Goal: Task Accomplishment & Management: Use online tool/utility

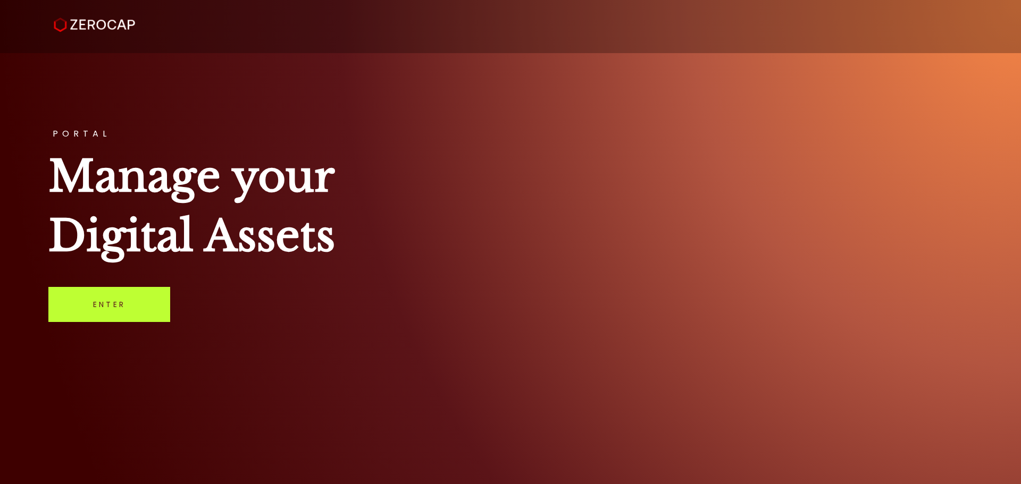
drag, startPoint x: 0, startPoint y: 0, endPoint x: 136, endPoint y: 294, distance: 323.8
click at [136, 294] on link "Enter" at bounding box center [109, 304] width 122 height 35
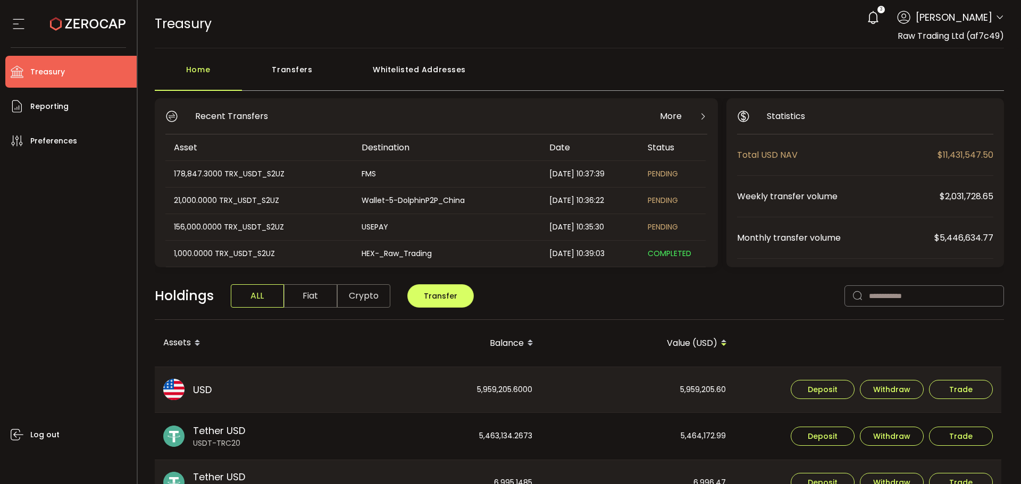
click at [998, 15] on icon at bounding box center [999, 17] width 9 height 9
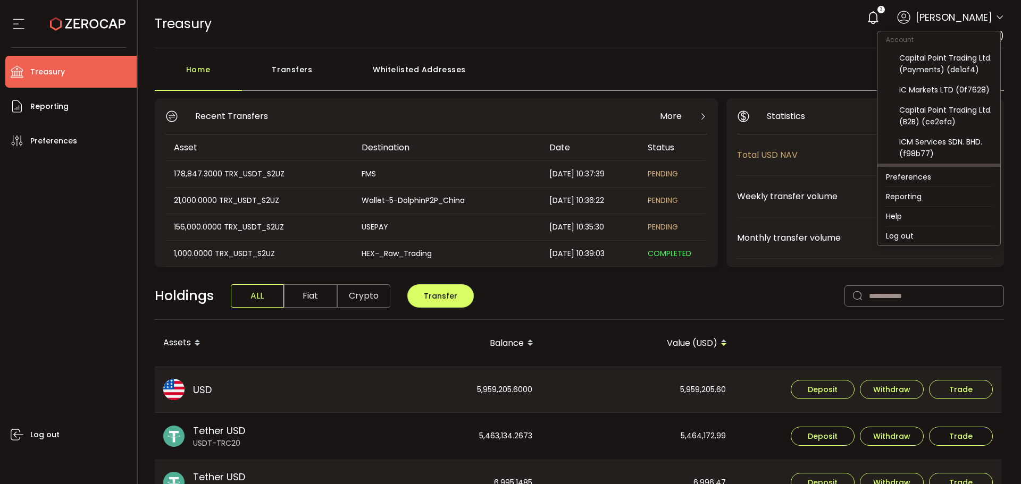
scroll to position [134, 0]
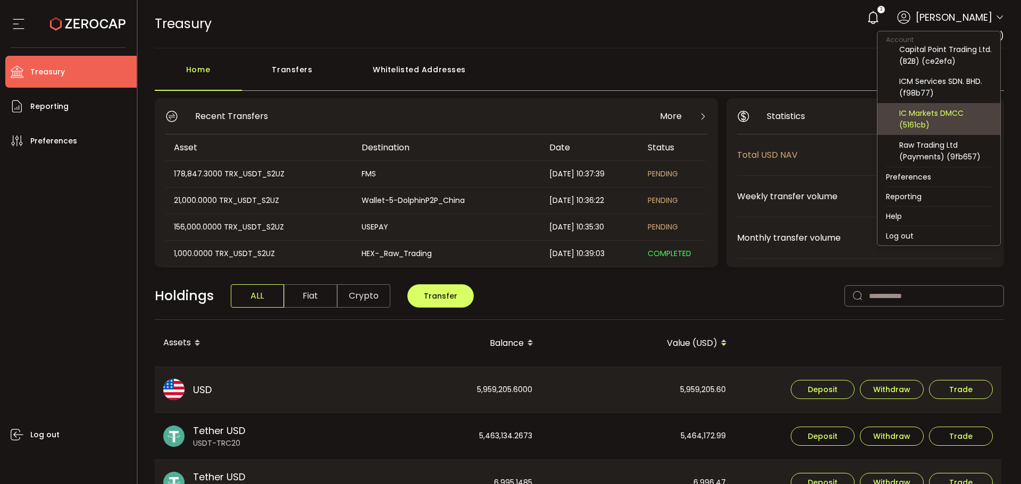
click at [917, 120] on div "IC Markets DMCC (5161cb)" at bounding box center [945, 118] width 93 height 23
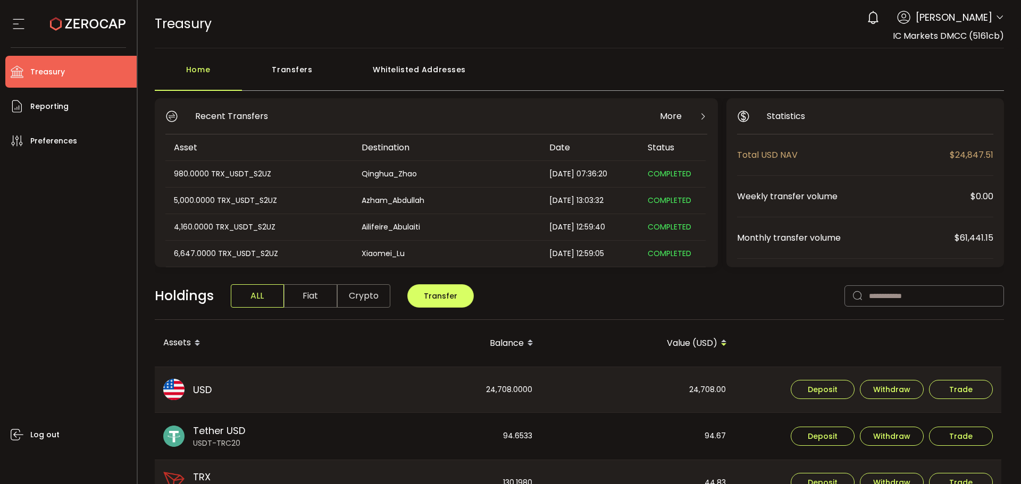
click at [301, 56] on main "Home Transfers Whitelisted Addresses Recent Transfers More Asset Destination Da…" at bounding box center [580, 464] width 884 height 832
click at [303, 62] on div "Transfers" at bounding box center [292, 75] width 101 height 32
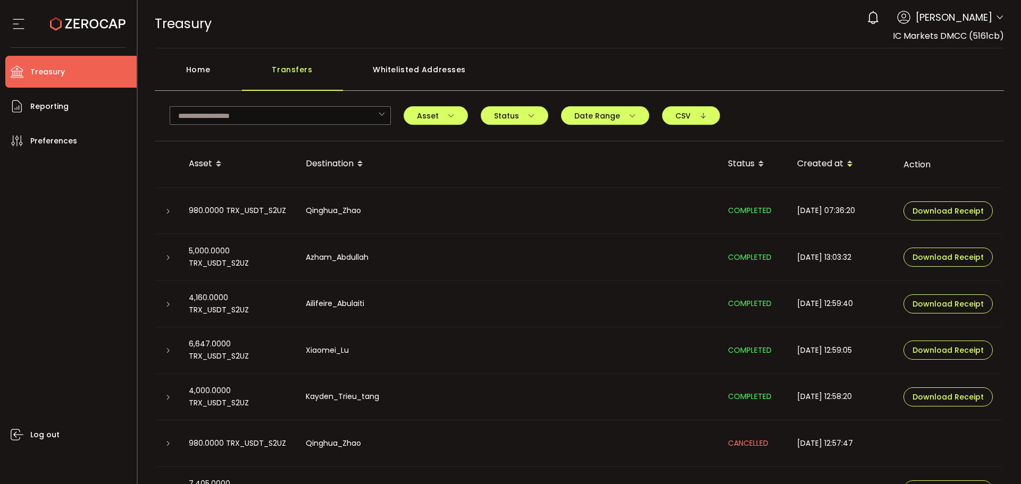
click at [167, 212] on icon at bounding box center [168, 211] width 6 height 6
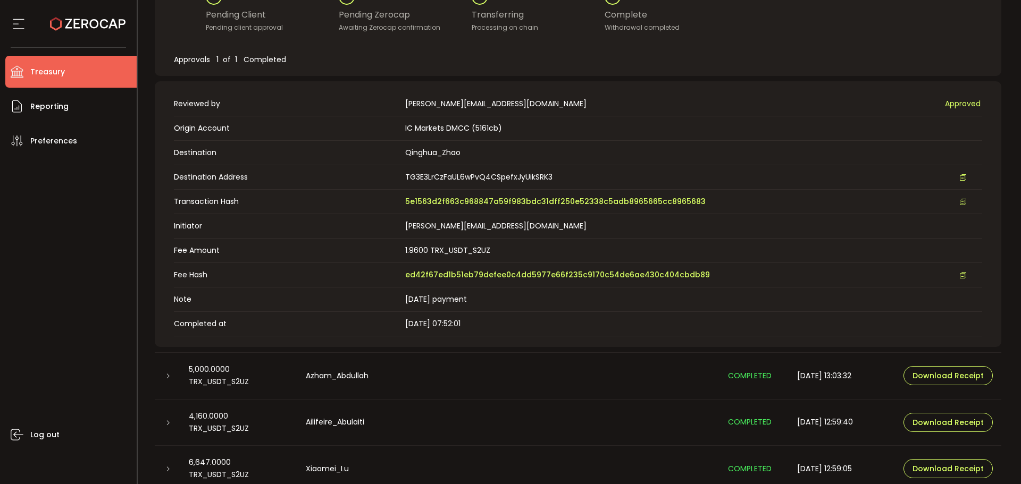
scroll to position [266, 0]
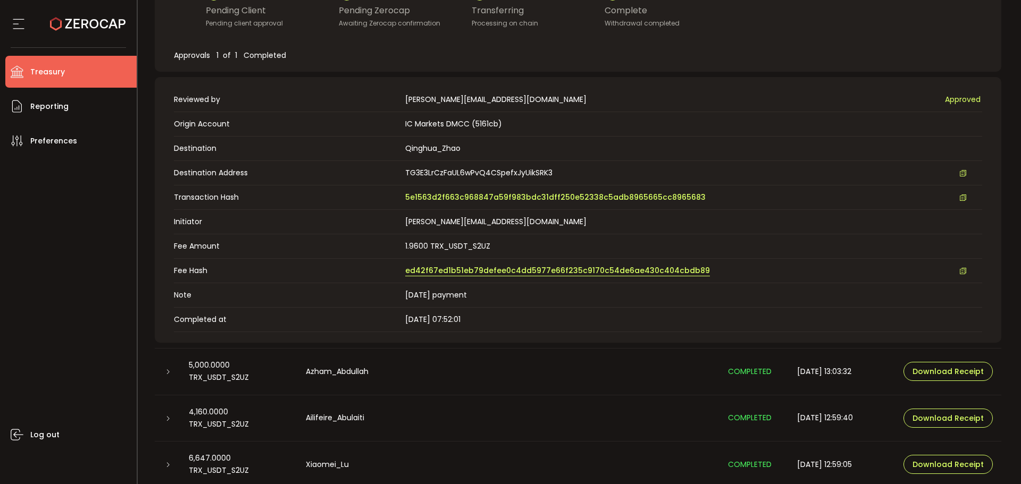
click at [449, 273] on span "ed42f67ed1b51eb79defee0c4dd5977e66f235c9170c54de6ae430c404cbdb89" at bounding box center [557, 270] width 305 height 11
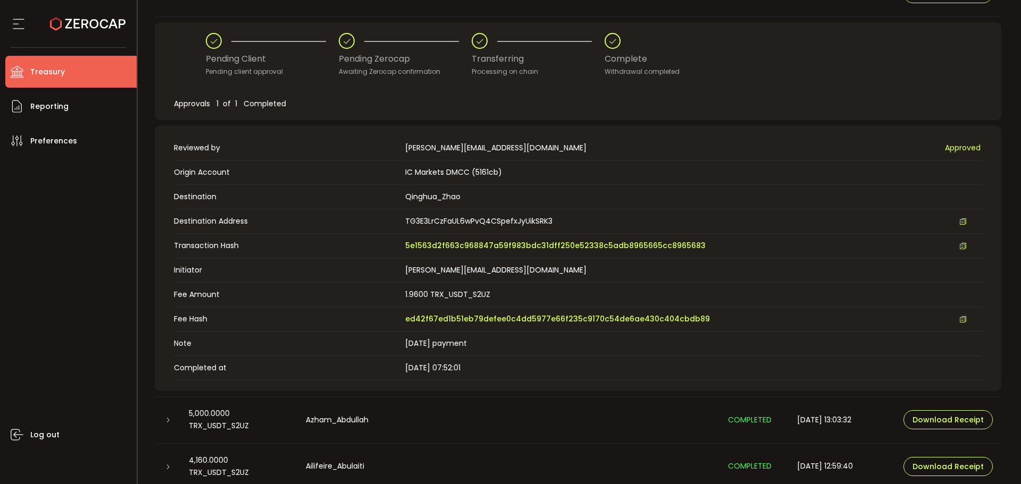
scroll to position [0, 0]
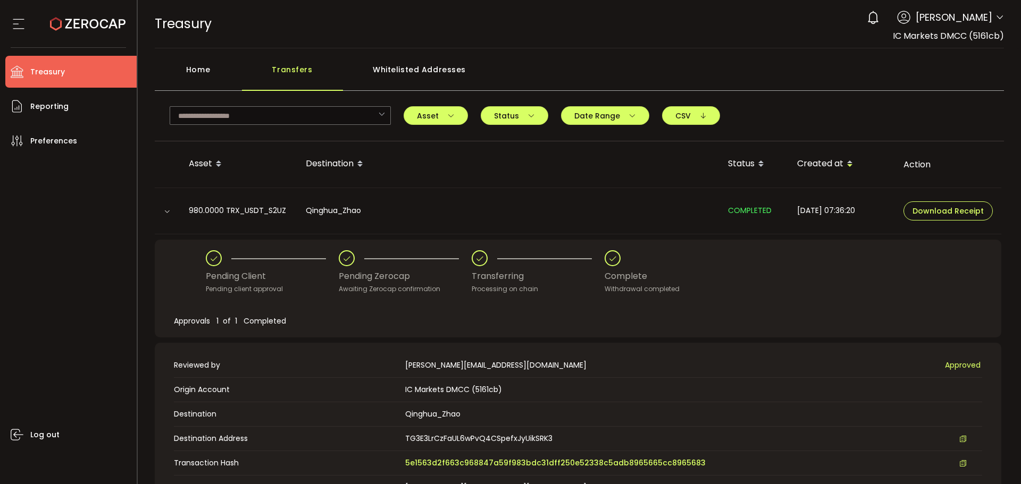
click at [188, 79] on div "Home" at bounding box center [198, 75] width 87 height 32
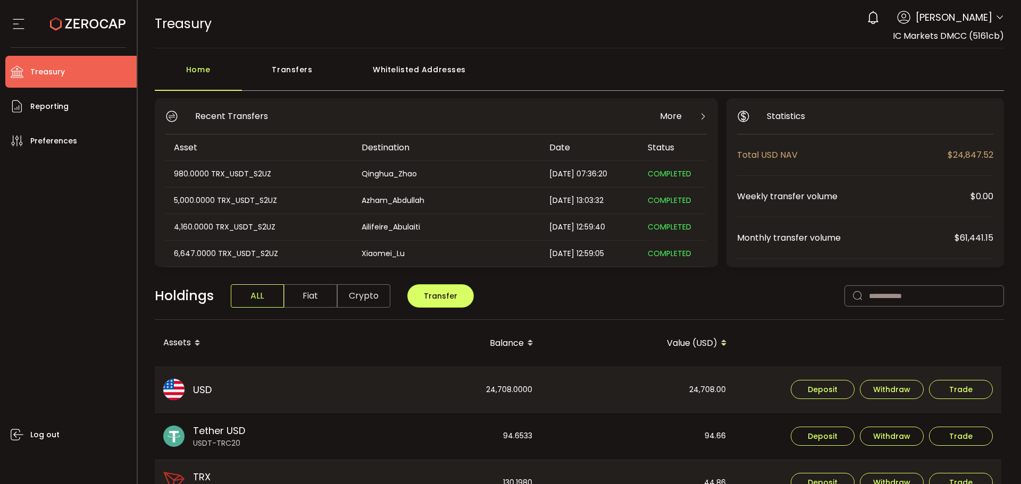
drag, startPoint x: 274, startPoint y: 71, endPoint x: 294, endPoint y: 95, distance: 31.7
click at [276, 71] on div "Transfers" at bounding box center [292, 75] width 101 height 32
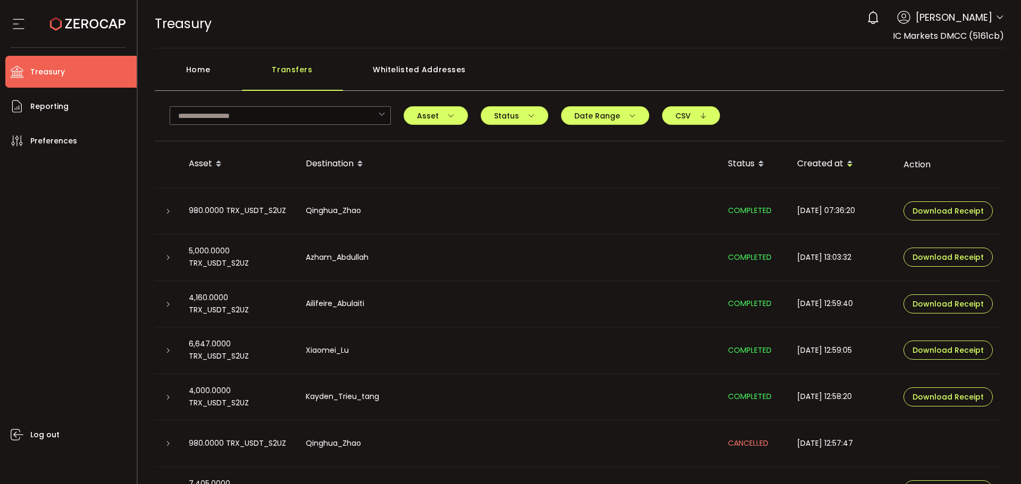
click at [167, 255] on icon at bounding box center [168, 258] width 6 height 6
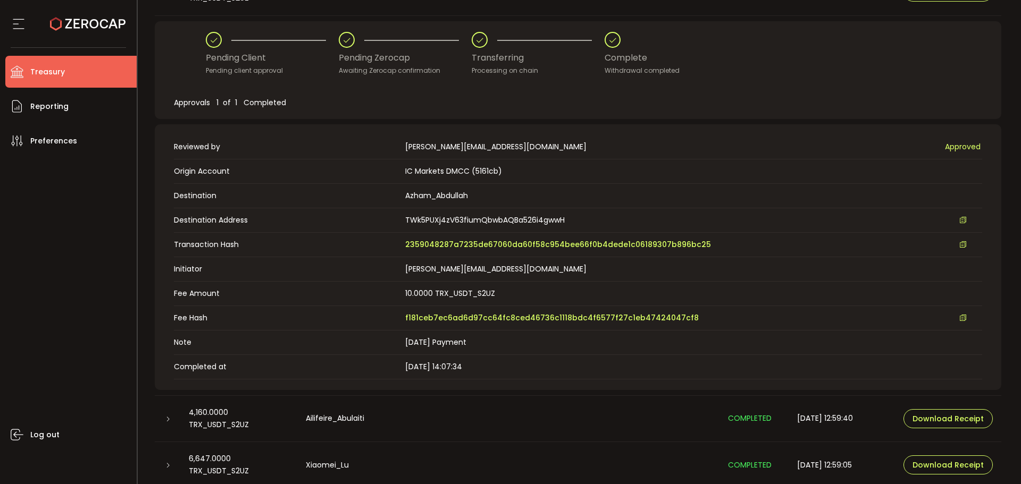
scroll to position [266, 0]
click at [462, 323] on link "f181ceb7ec6ad6d97cc64fc8ced46736c1118bdc4f6577f27c1eb47424047cf8" at bounding box center [551, 317] width 293 height 11
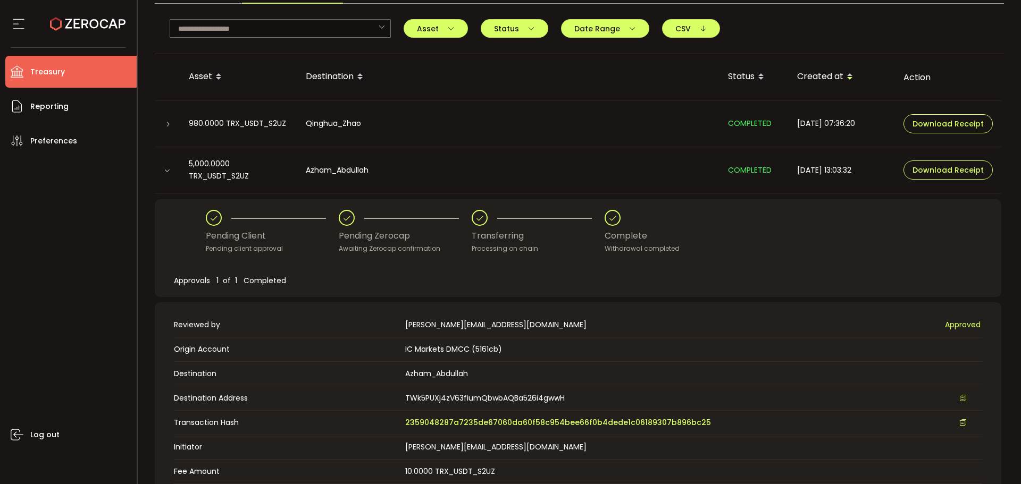
scroll to position [0, 0]
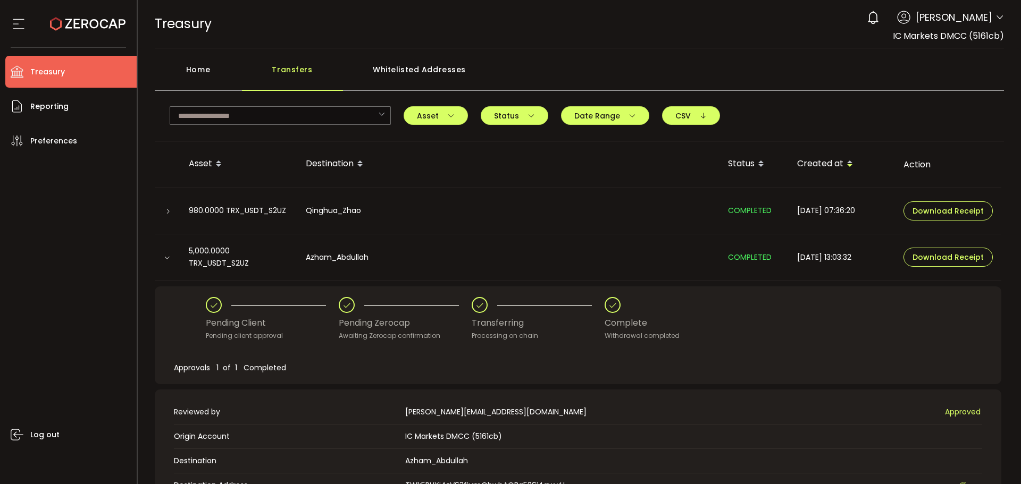
click at [225, 59] on div "Home" at bounding box center [198, 75] width 87 height 32
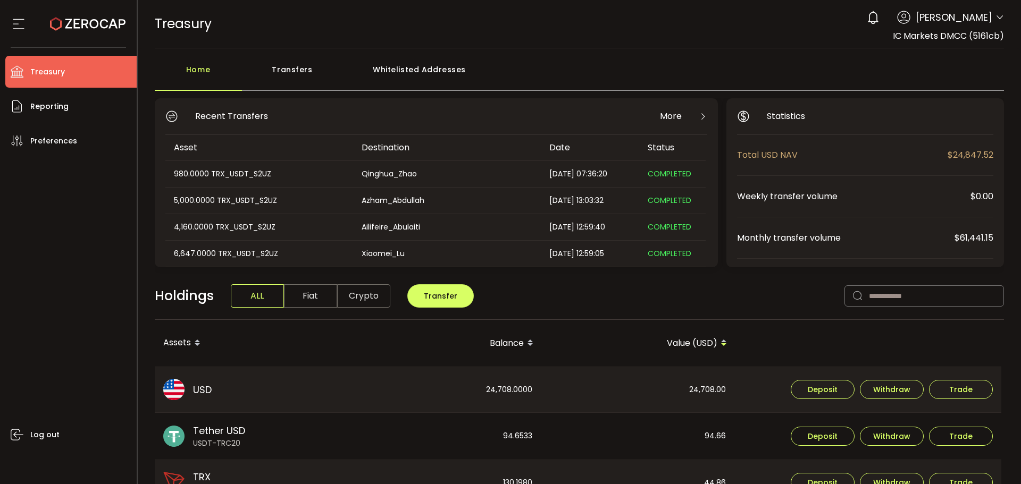
click at [995, 14] on icon at bounding box center [999, 17] width 9 height 9
click at [995, 15] on icon at bounding box center [999, 17] width 9 height 9
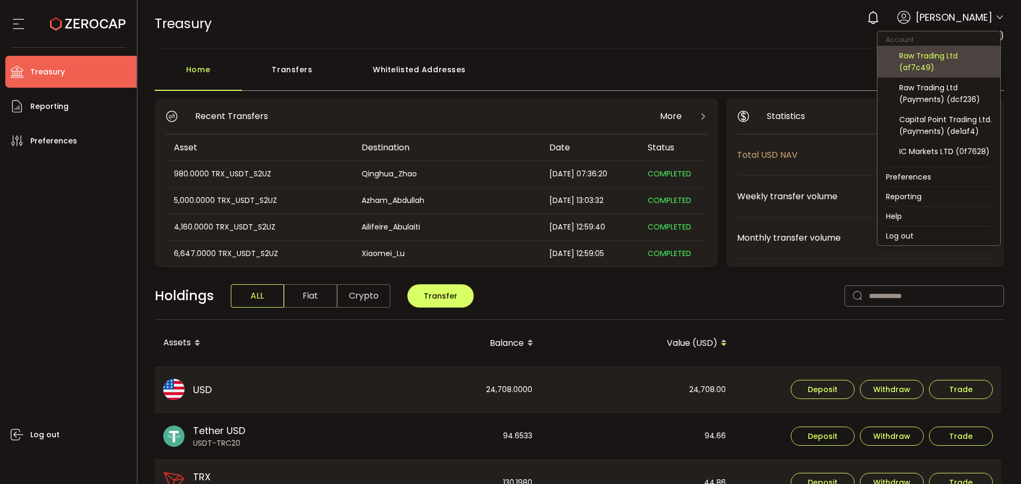
click at [929, 68] on div "Raw Trading Ltd (af7c49)" at bounding box center [945, 61] width 93 height 23
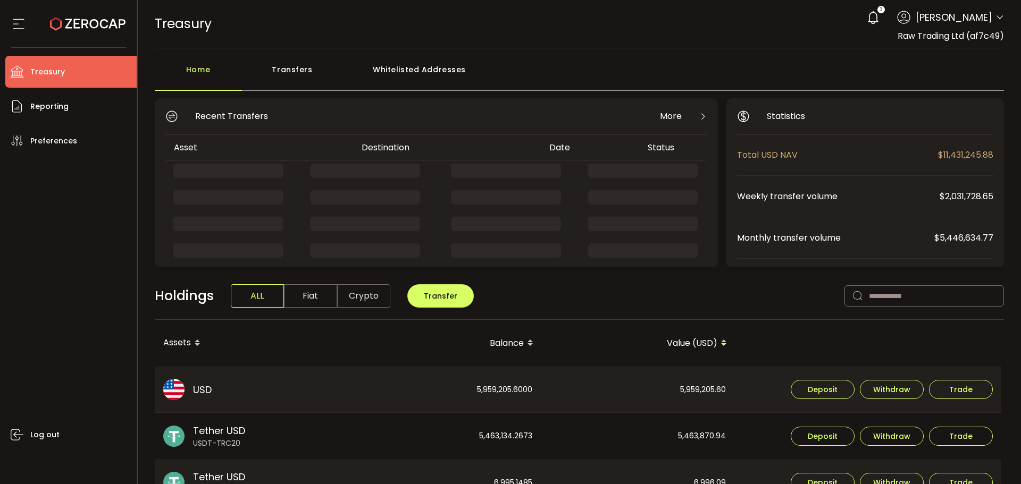
click at [291, 68] on div "Transfers" at bounding box center [292, 75] width 101 height 32
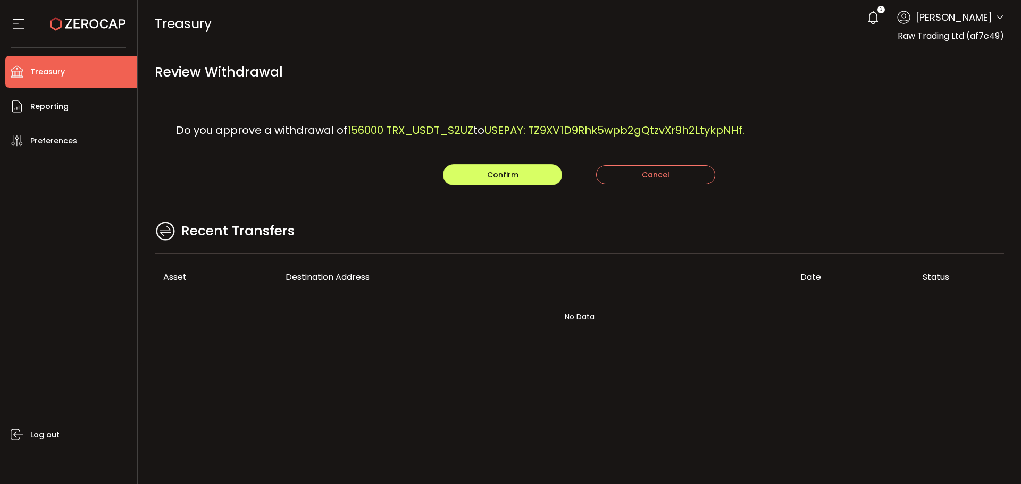
drag, startPoint x: 389, startPoint y: 246, endPoint x: 414, endPoint y: 238, distance: 26.6
click at [389, 246] on div "Recent Transfers" at bounding box center [580, 237] width 850 height 35
click at [482, 177] on button "Confirm" at bounding box center [502, 174] width 119 height 21
click at [567, 234] on div "Recent Transfers" at bounding box center [580, 237] width 850 height 35
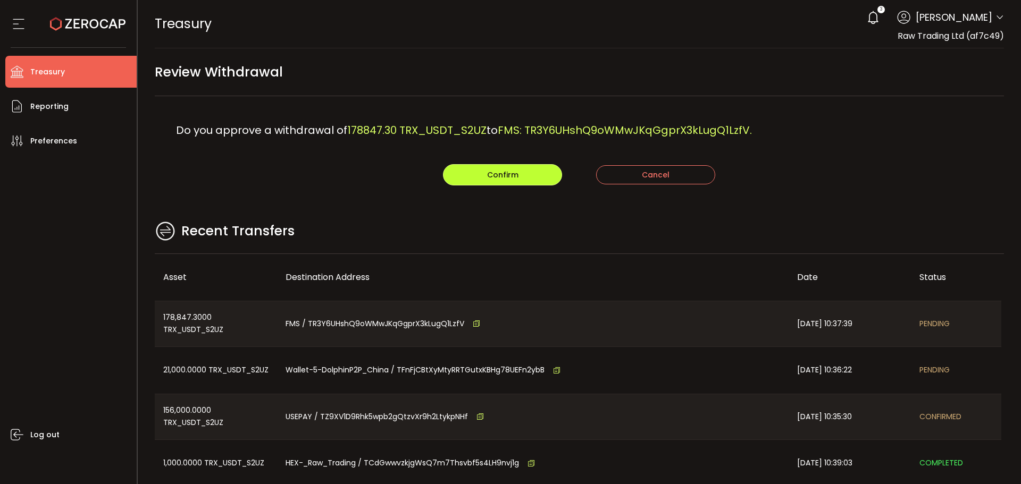
click at [464, 183] on button "Confirm" at bounding box center [502, 174] width 119 height 21
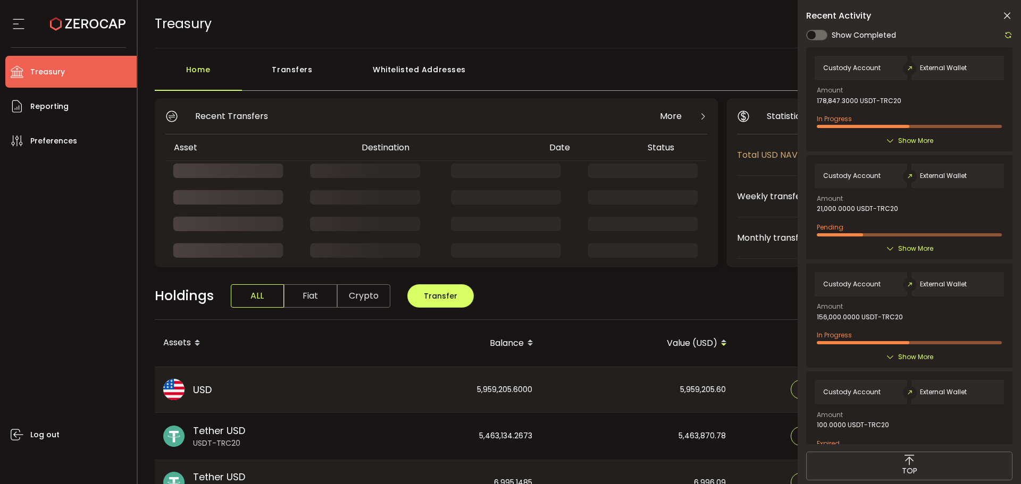
click at [1005, 17] on icon at bounding box center [1007, 16] width 11 height 11
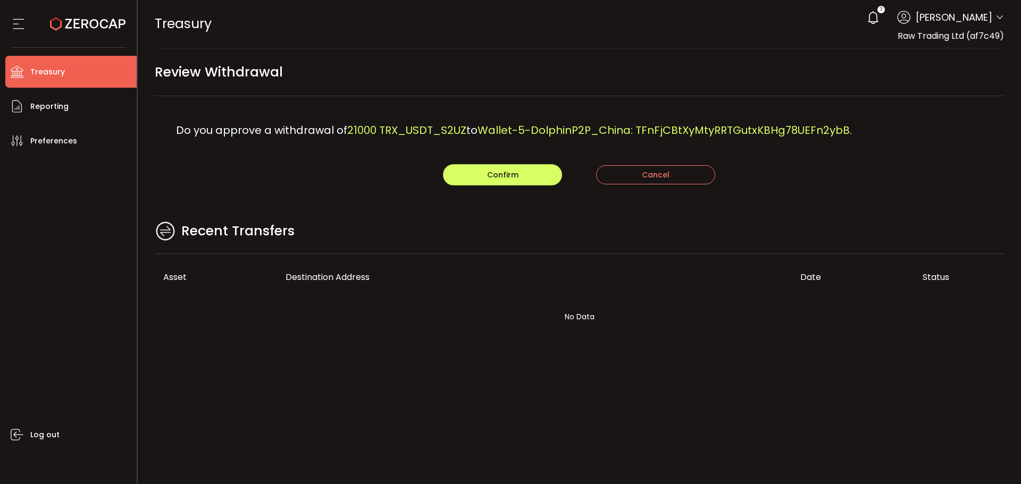
click at [626, 238] on div "Recent Transfers" at bounding box center [580, 237] width 850 height 35
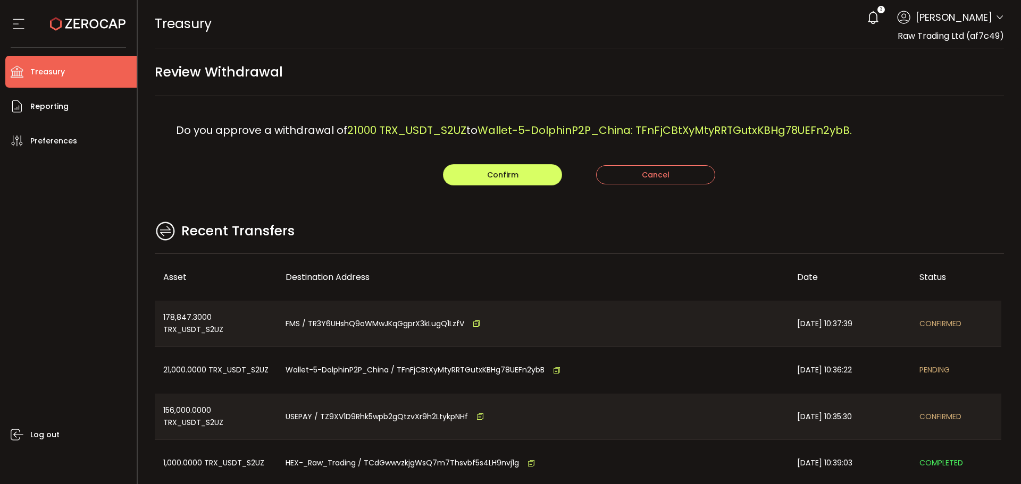
click at [637, 219] on main "Review Withdrawal Do you approve a withdrawal of 21000 TRX_USDT_S2UZ to Wallet-…" at bounding box center [580, 306] width 884 height 516
click at [517, 176] on button "Confirm" at bounding box center [502, 174] width 119 height 21
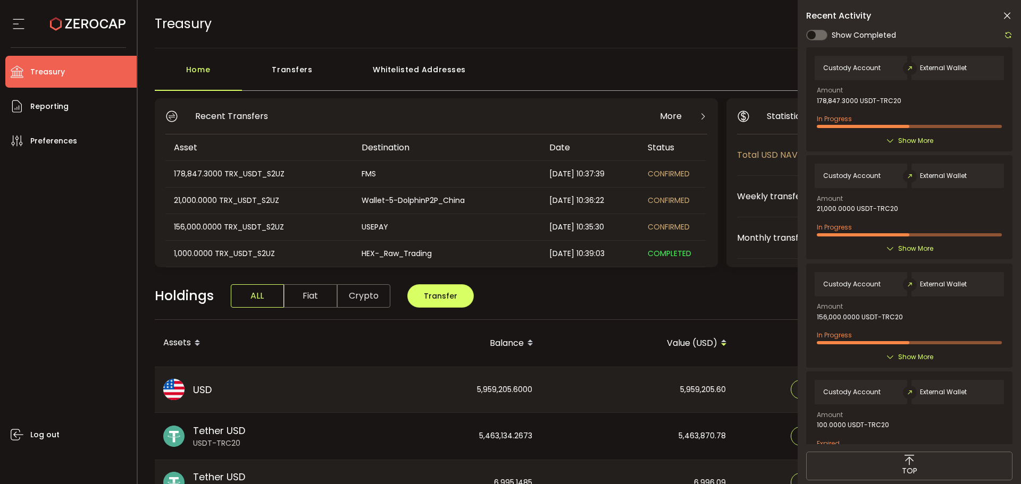
click at [1011, 12] on icon at bounding box center [1007, 16] width 11 height 11
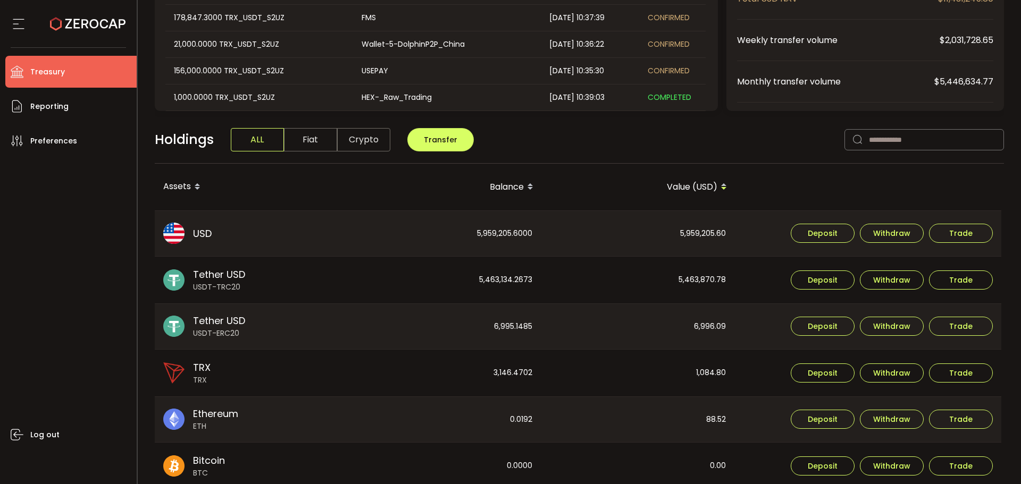
scroll to position [160, 0]
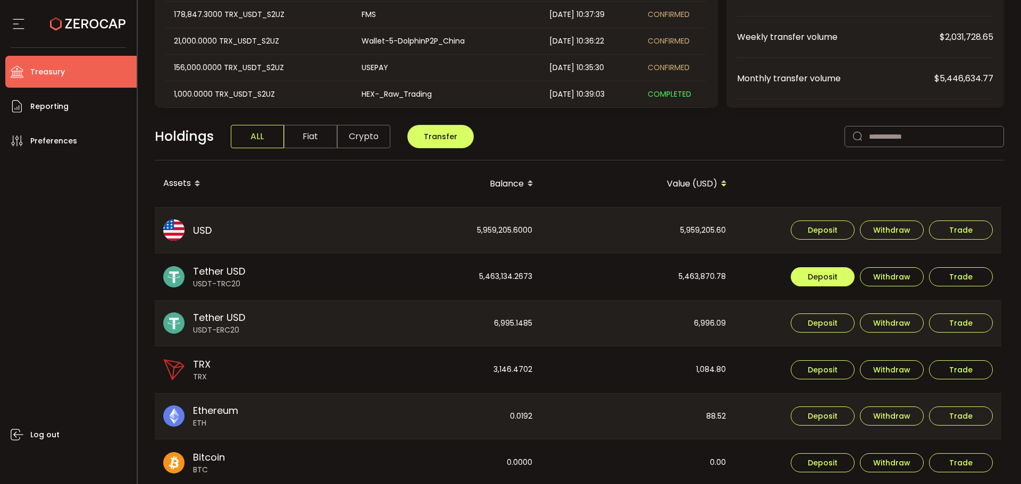
click at [835, 281] on span "Deposit" at bounding box center [823, 276] width 30 height 7
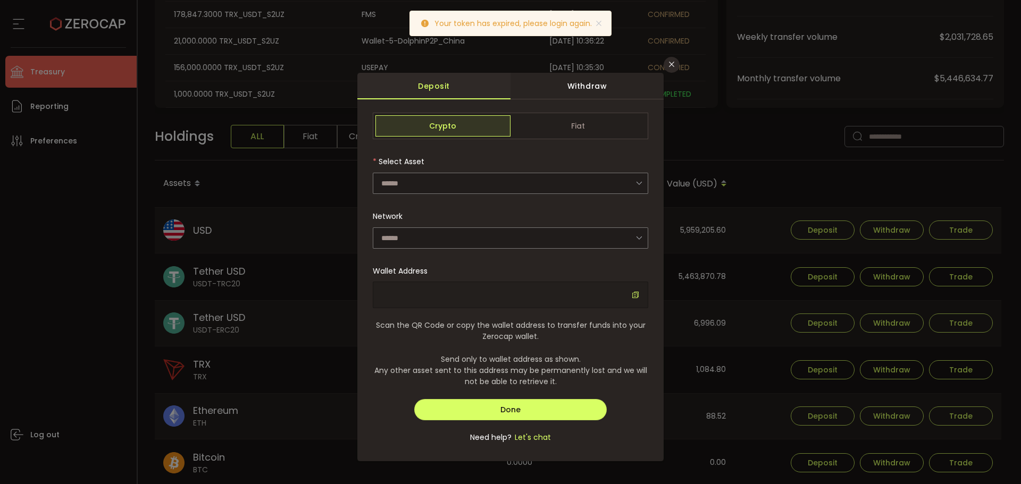
click at [636, 290] on div "dialog" at bounding box center [510, 295] width 275 height 27
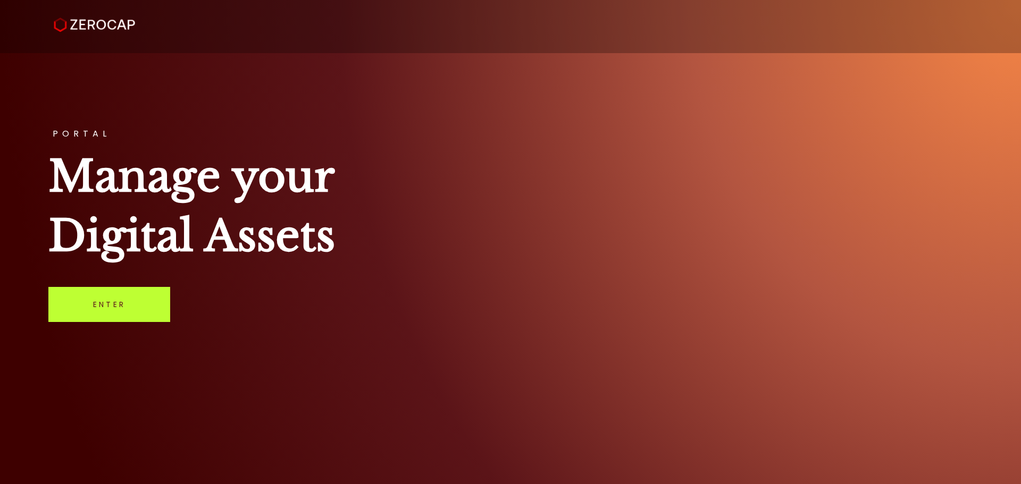
click at [149, 296] on link "Enter" at bounding box center [109, 304] width 122 height 35
click at [110, 305] on link "Enter" at bounding box center [109, 304] width 122 height 35
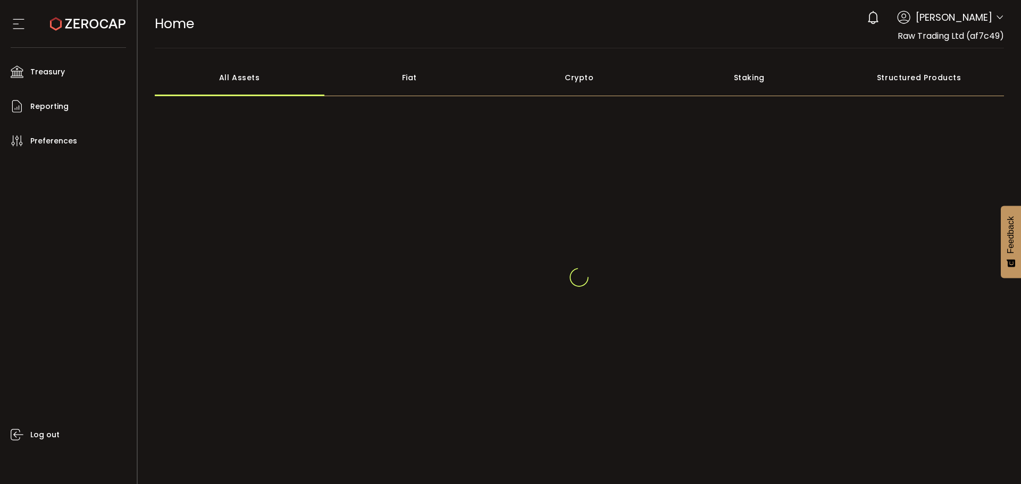
click at [999, 18] on icon at bounding box center [999, 17] width 9 height 9
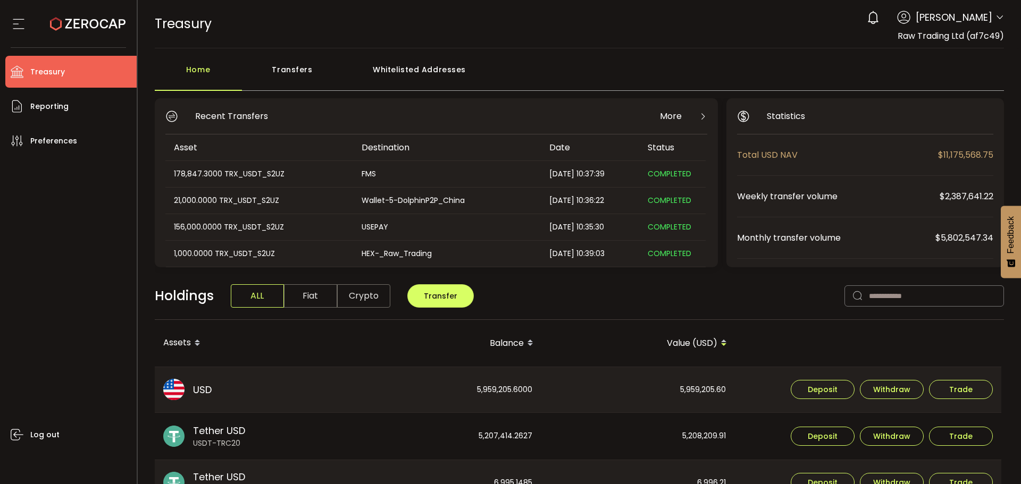
click at [764, 30] on div "TREASURY Buy Power $0.00 USD Treasury Treasury Your verification is pending 0 A…" at bounding box center [580, 24] width 850 height 48
click at [992, 13] on div "0 Aaditya Achreja Account Raw Trading Ltd (af7c49) Raw Trading Ltd (Payments) (…" at bounding box center [932, 17] width 142 height 23
click at [995, 15] on icon at bounding box center [999, 17] width 9 height 9
click at [995, 18] on icon at bounding box center [999, 17] width 9 height 9
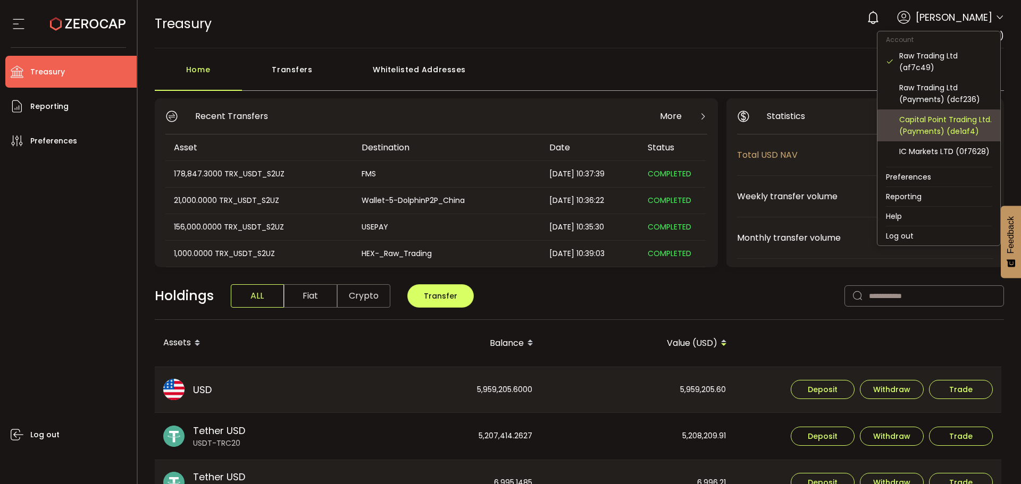
scroll to position [106, 0]
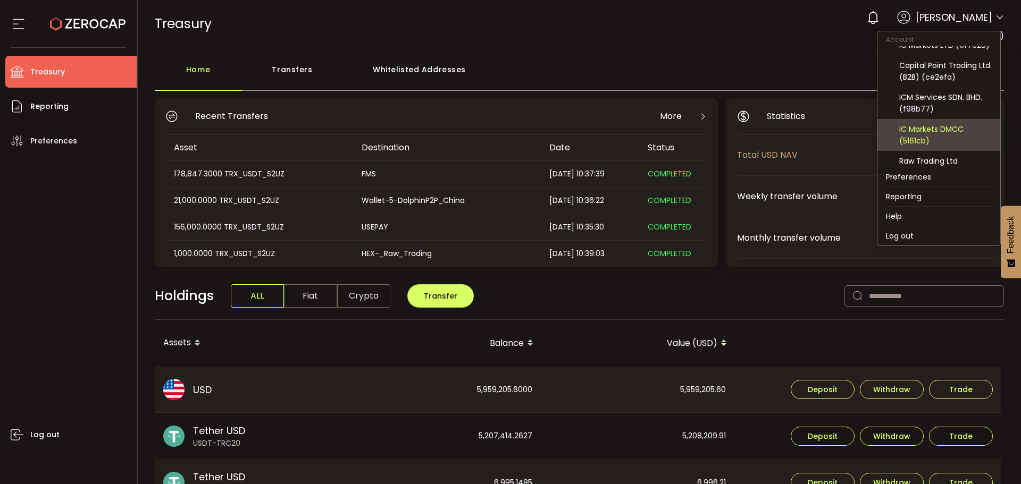
click at [934, 137] on div "IC Markets DMCC (5161cb)" at bounding box center [945, 134] width 93 height 23
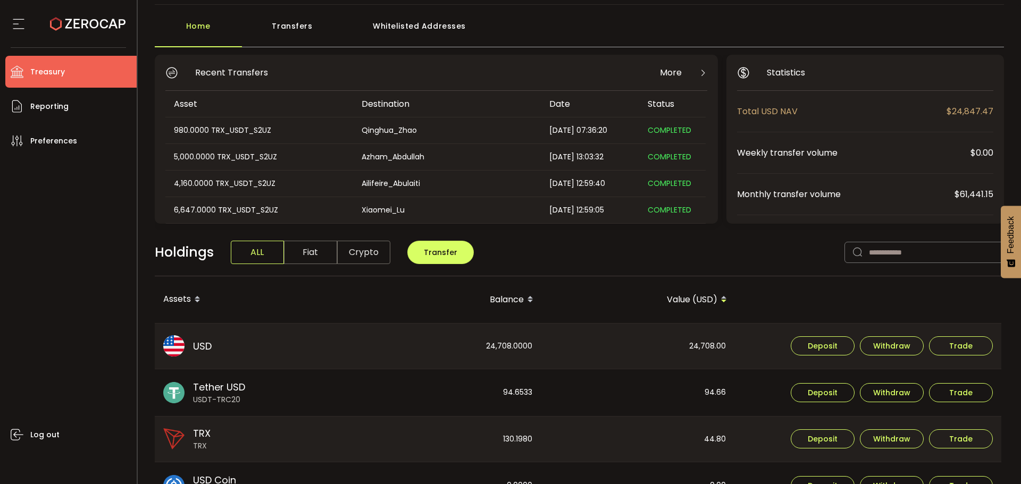
scroll to position [106, 0]
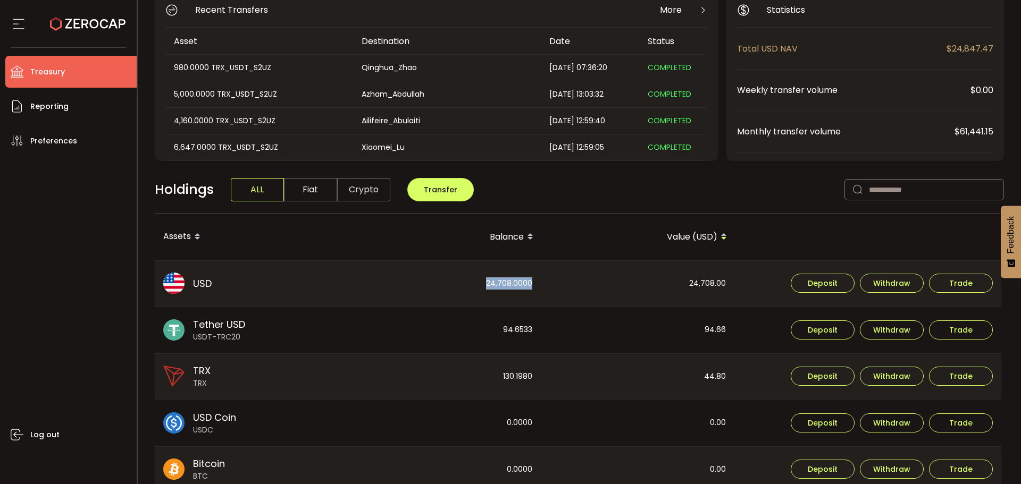
drag, startPoint x: 473, startPoint y: 283, endPoint x: 545, endPoint y: 297, distance: 73.6
click at [535, 288] on div "24,708.0000" at bounding box center [444, 284] width 192 height 46
drag, startPoint x: 556, startPoint y: 309, endPoint x: 637, endPoint y: 309, distance: 80.8
click at [564, 309] on div "94.66" at bounding box center [638, 330] width 192 height 47
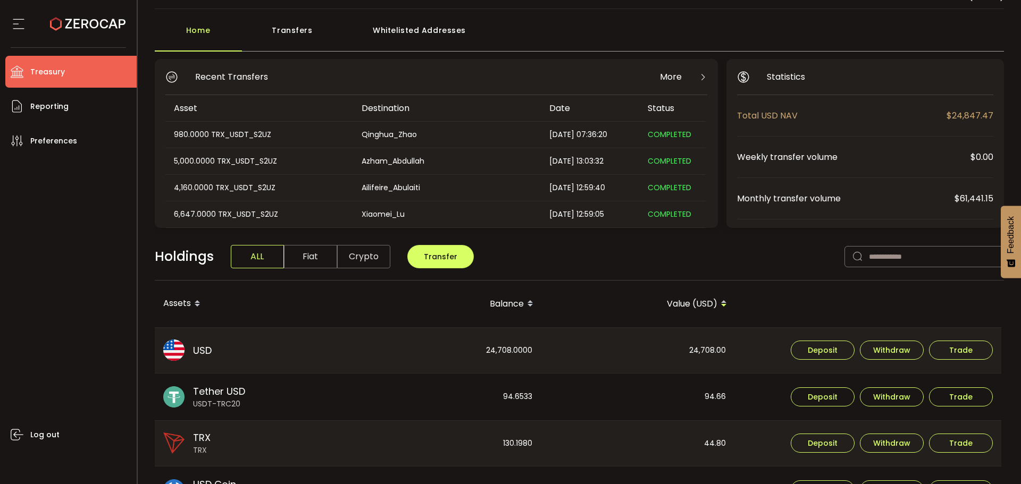
scroll to position [0, 0]
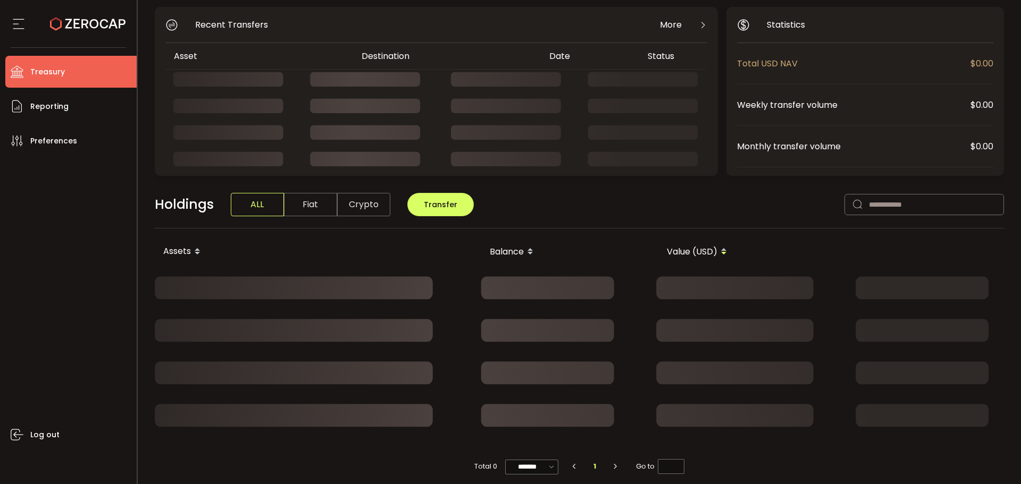
scroll to position [100, 0]
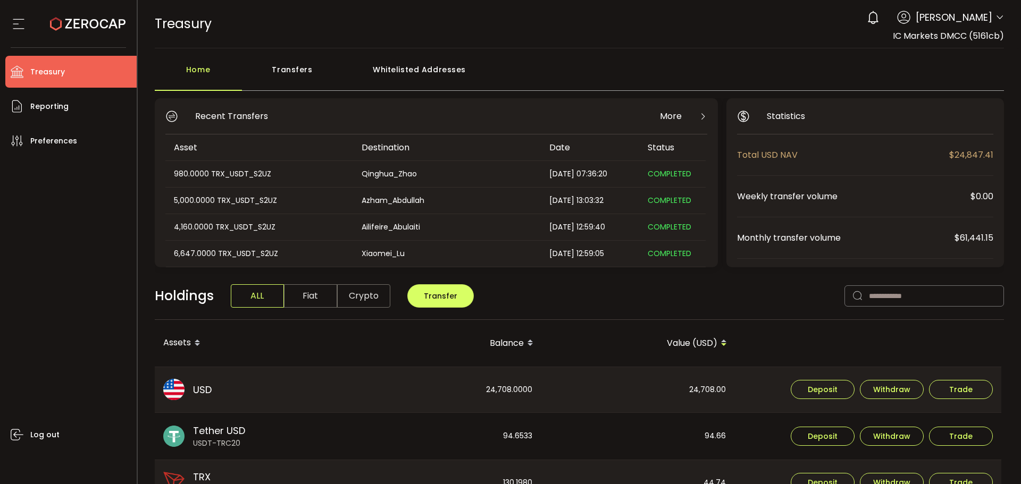
click at [995, 19] on icon at bounding box center [999, 17] width 9 height 9
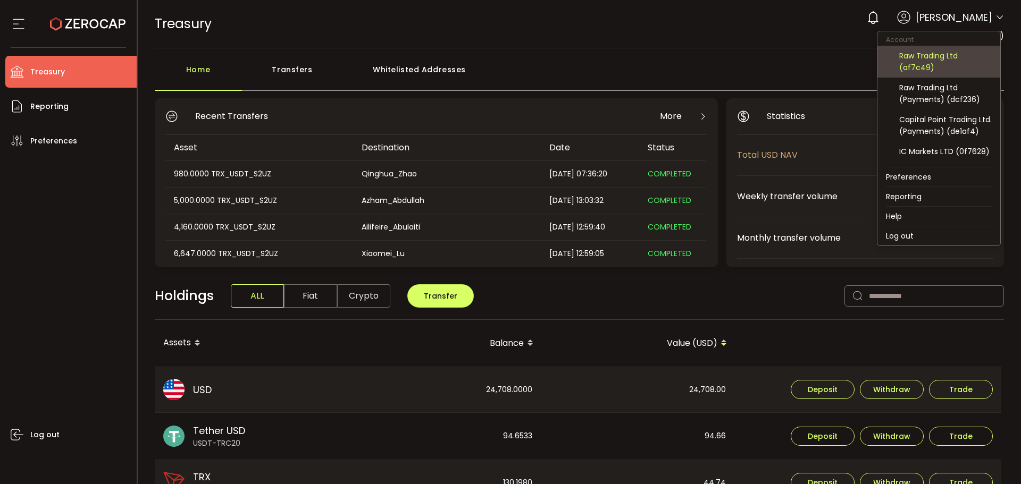
click at [917, 66] on div "Raw Trading Ltd (af7c49)" at bounding box center [945, 61] width 93 height 23
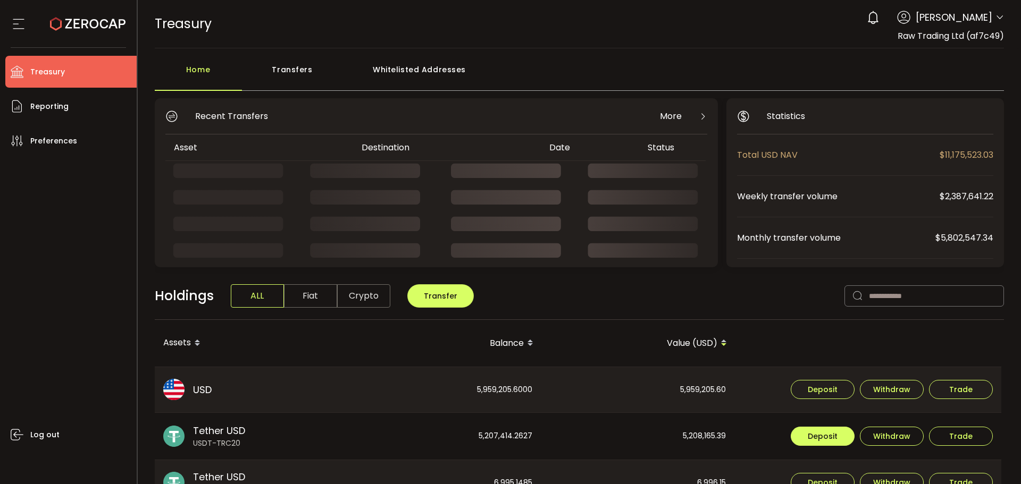
click at [826, 437] on span "Deposit" at bounding box center [823, 436] width 30 height 7
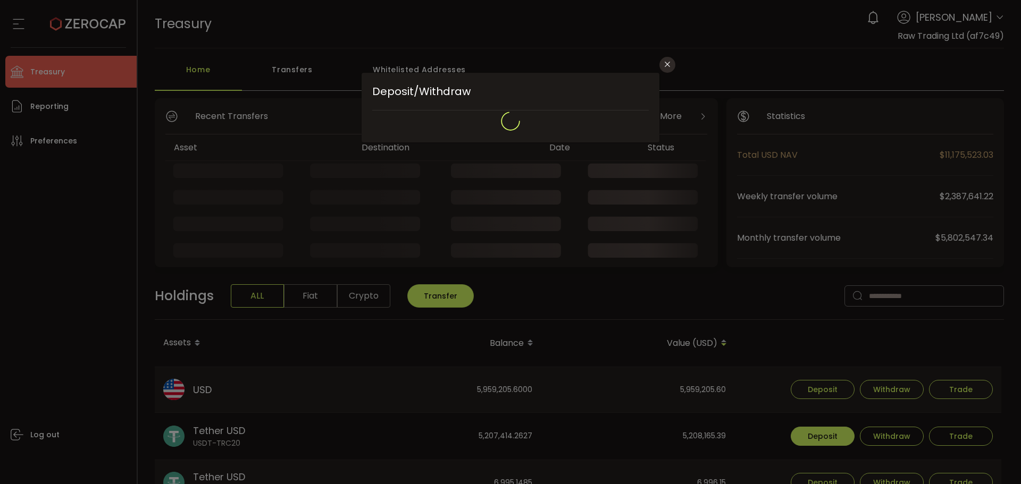
type input "**********"
type input "****"
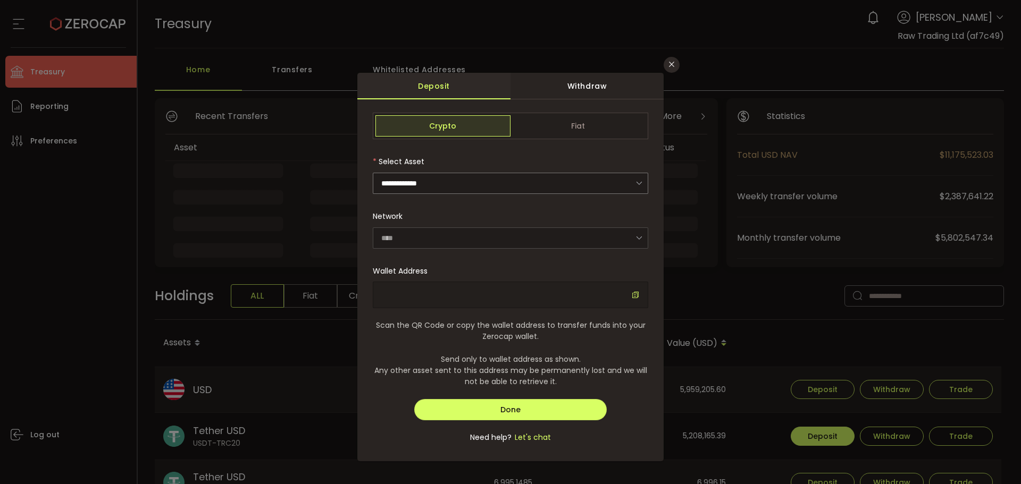
type input "**********"
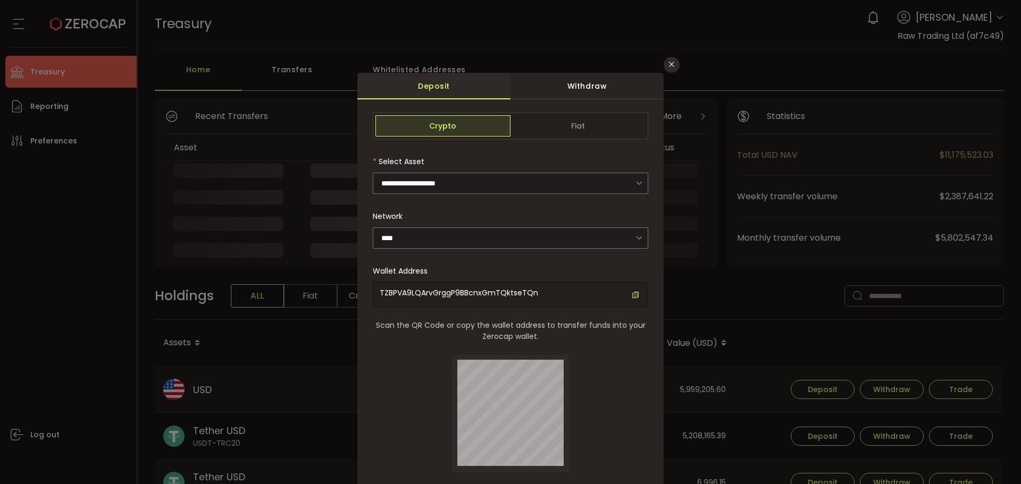
click at [638, 292] on icon "dialog" at bounding box center [635, 294] width 7 height 7
drag, startPoint x: 663, startPoint y: 66, endPoint x: 718, endPoint y: 97, distance: 62.9
click at [664, 66] on button "Close" at bounding box center [672, 65] width 16 height 16
